Goal: Download file/media

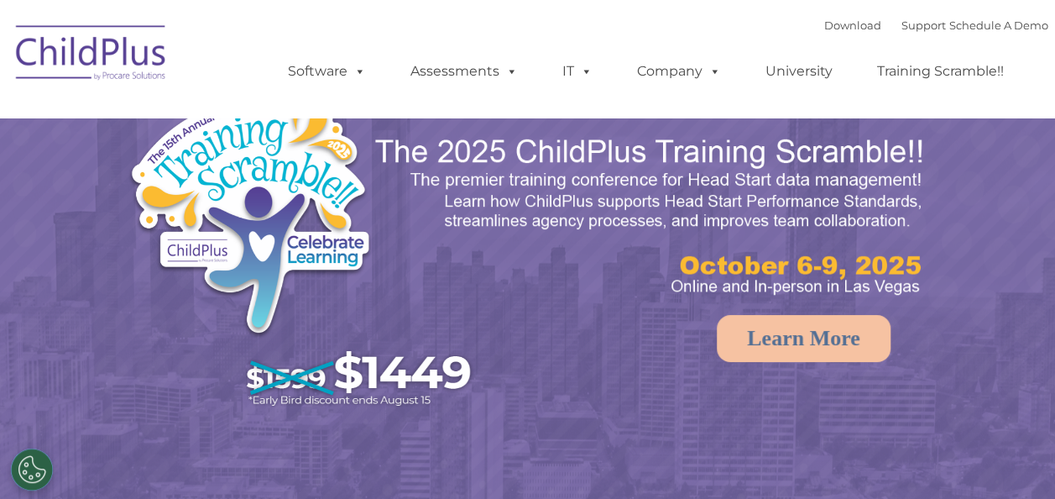
select select "MEDIUM"
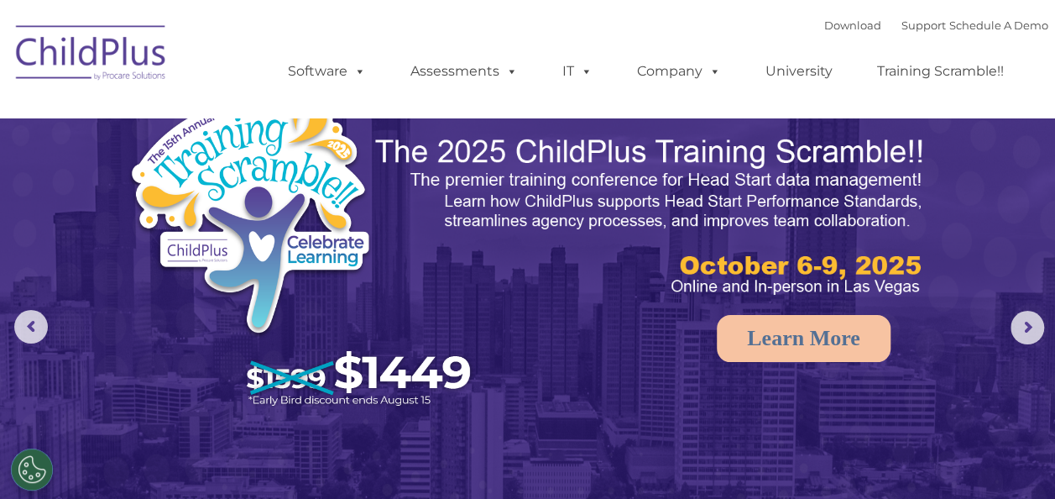
click at [148, 52] on img at bounding box center [92, 55] width 168 height 84
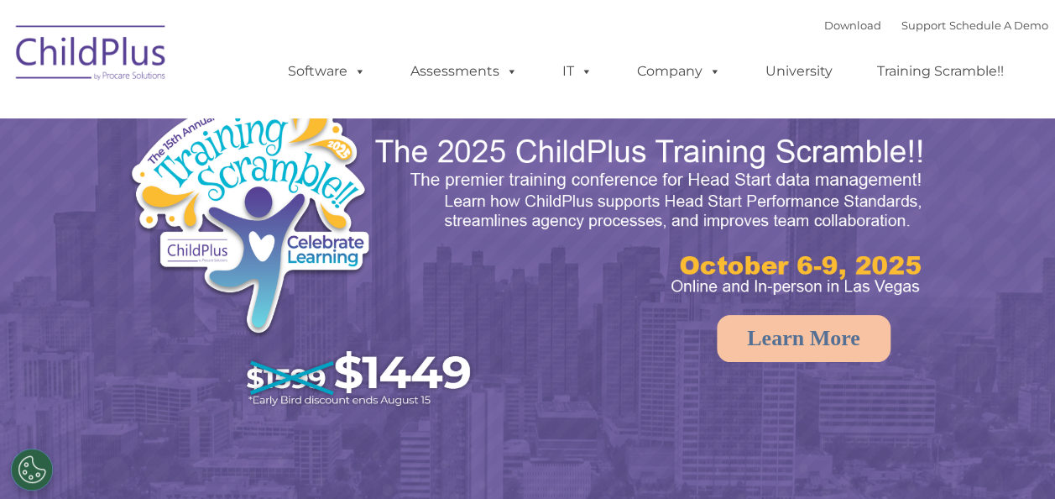
select select "MEDIUM"
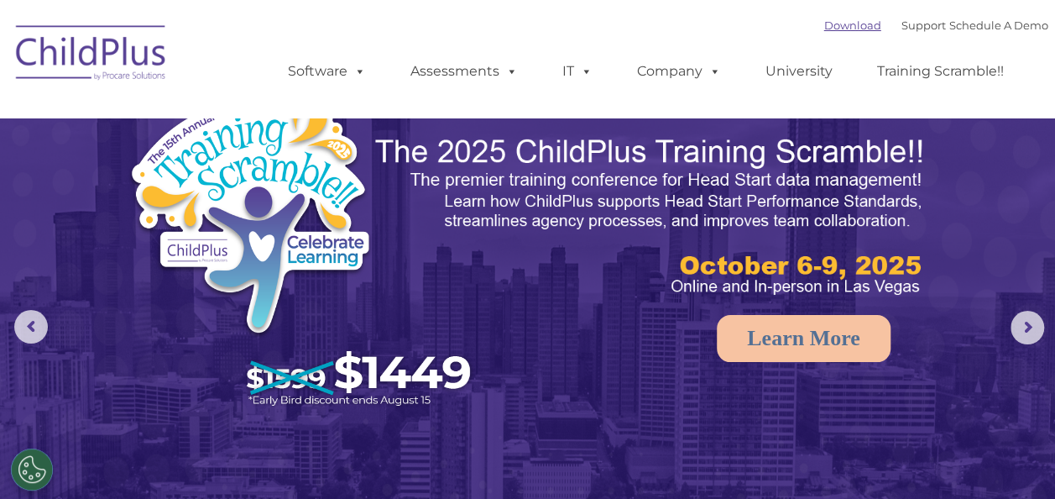
click at [852, 29] on link "Download" at bounding box center [852, 24] width 57 height 13
